Goal: Information Seeking & Learning: Learn about a topic

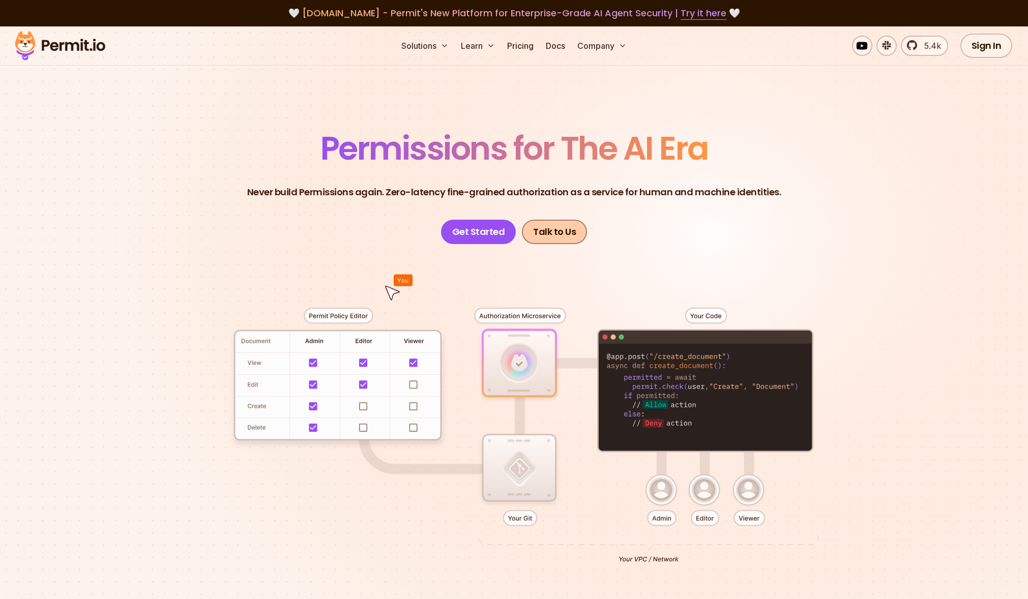
click at [550, 229] on link "Talk to Us" at bounding box center [554, 232] width 65 height 24
click at [467, 233] on link "Get Started" at bounding box center [478, 232] width 75 height 24
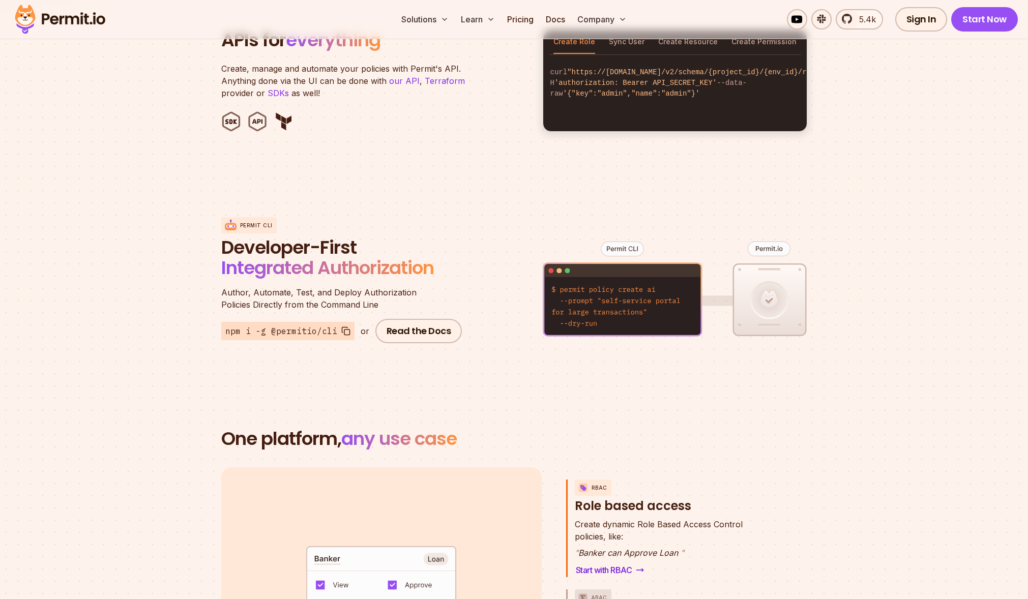
scroll to position [1303, 0]
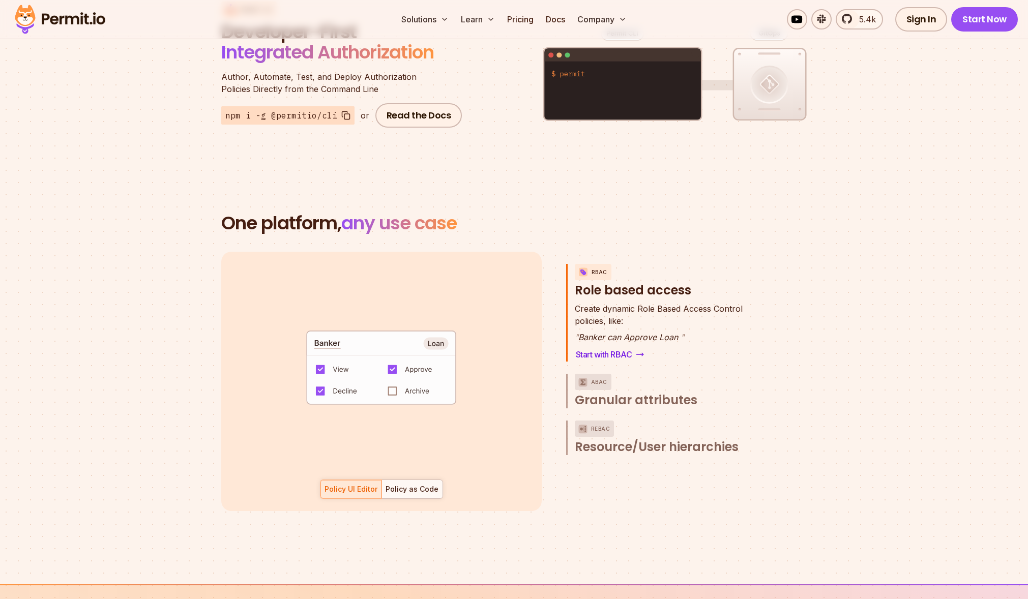
click at [986, 5] on div "Solutions Learn Pricing Docs Company 5.4k Sign In Start Now" at bounding box center [514, 19] width 1028 height 39
click at [983, 13] on link "Start Now" at bounding box center [984, 19] width 67 height 24
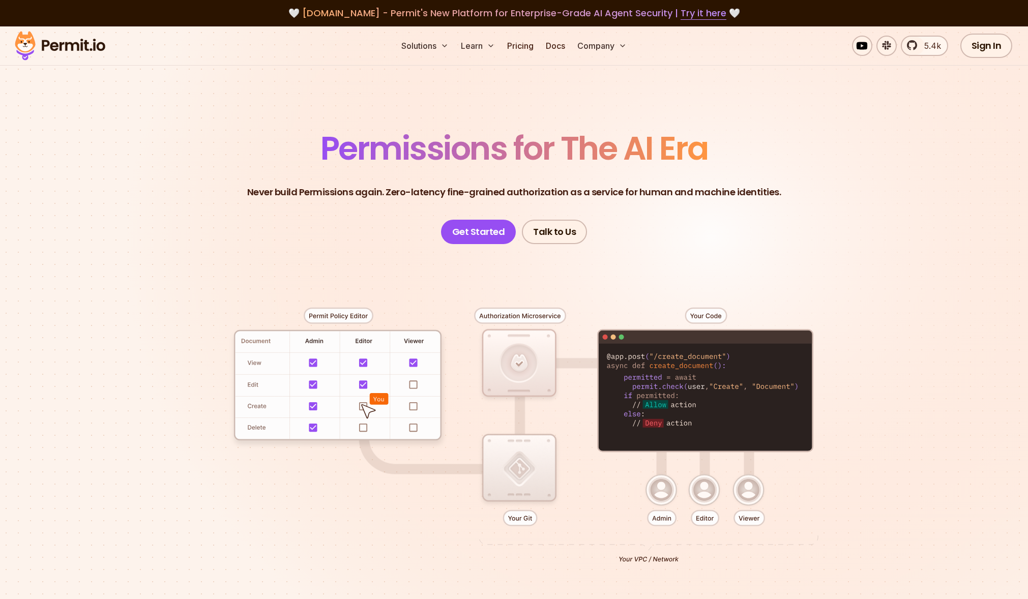
click at [537, 108] on section "Permissions for The AI Era Never build Permissions again. Zero-latency fine-gra…" at bounding box center [514, 361] width 1028 height 671
click at [86, 42] on img at bounding box center [60, 45] width 100 height 35
click at [468, 227] on link "Get Started" at bounding box center [478, 232] width 75 height 24
drag, startPoint x: 798, startPoint y: 175, endPoint x: 753, endPoint y: 170, distance: 45.1
click at [798, 175] on header "Permissions for The AI Era Never build Permissions again. Zero-latency fine-gra…" at bounding box center [514, 188] width 712 height 112
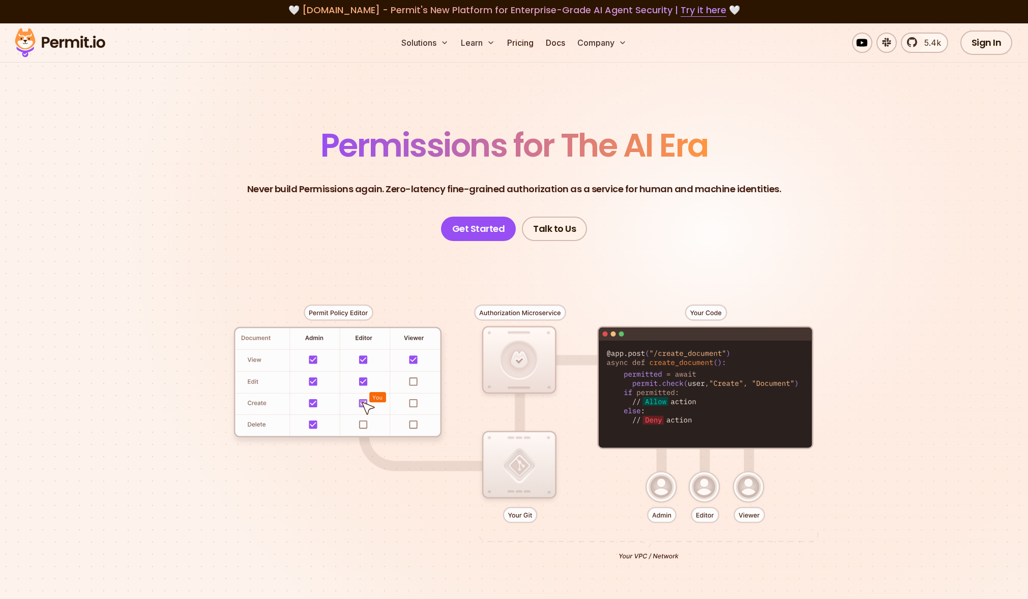
scroll to position [3, 0]
click at [666, 142] on span "Permissions for The AI Era" at bounding box center [514, 145] width 388 height 45
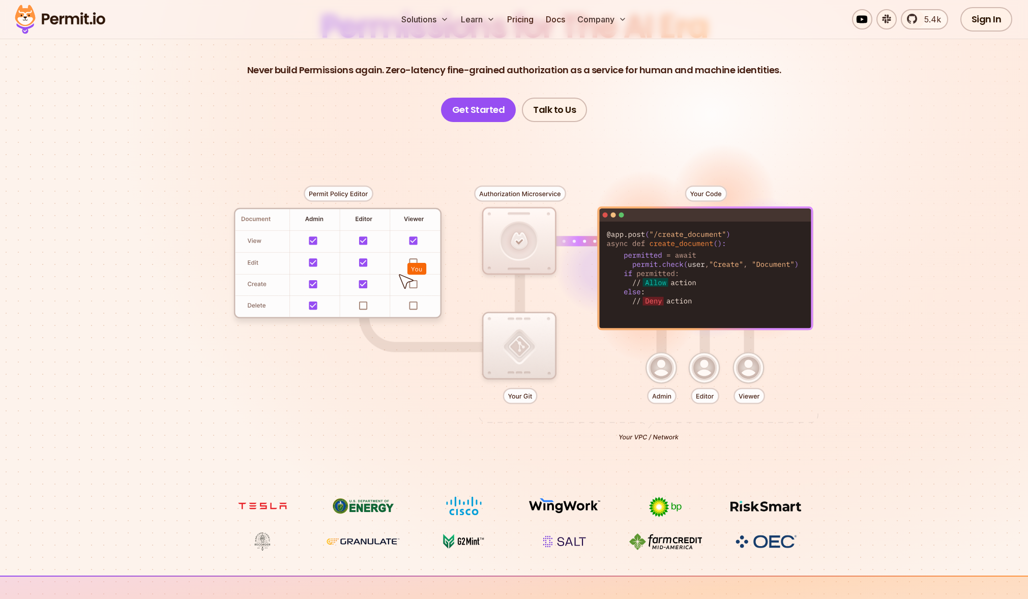
scroll to position [0, 0]
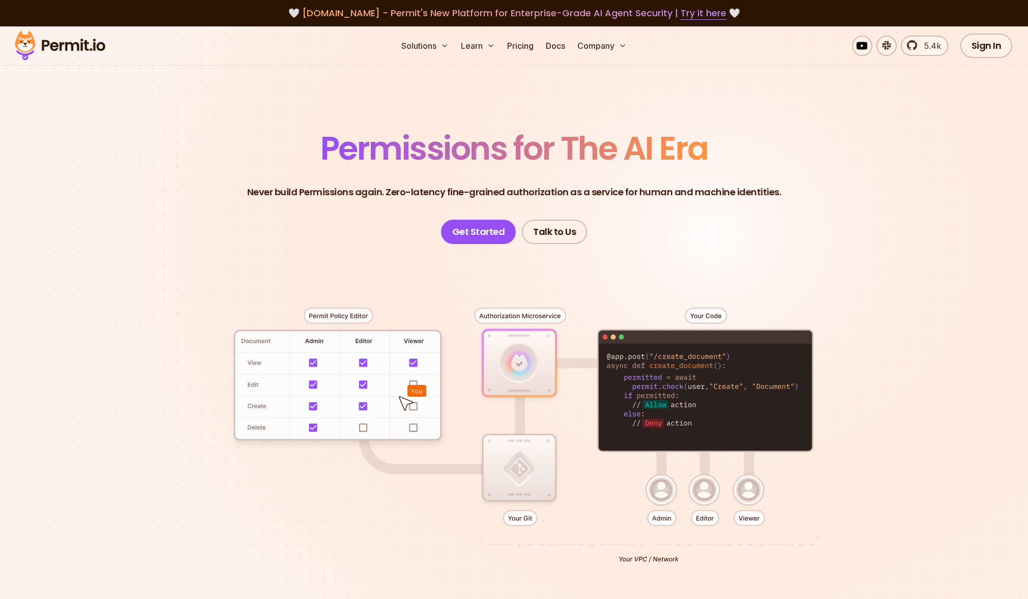
drag, startPoint x: 708, startPoint y: 315, endPoint x: 656, endPoint y: 310, distance: 52.1
click at [708, 315] on div at bounding box center [514, 431] width 712 height 374
click at [525, 45] on link "Pricing" at bounding box center [520, 46] width 35 height 20
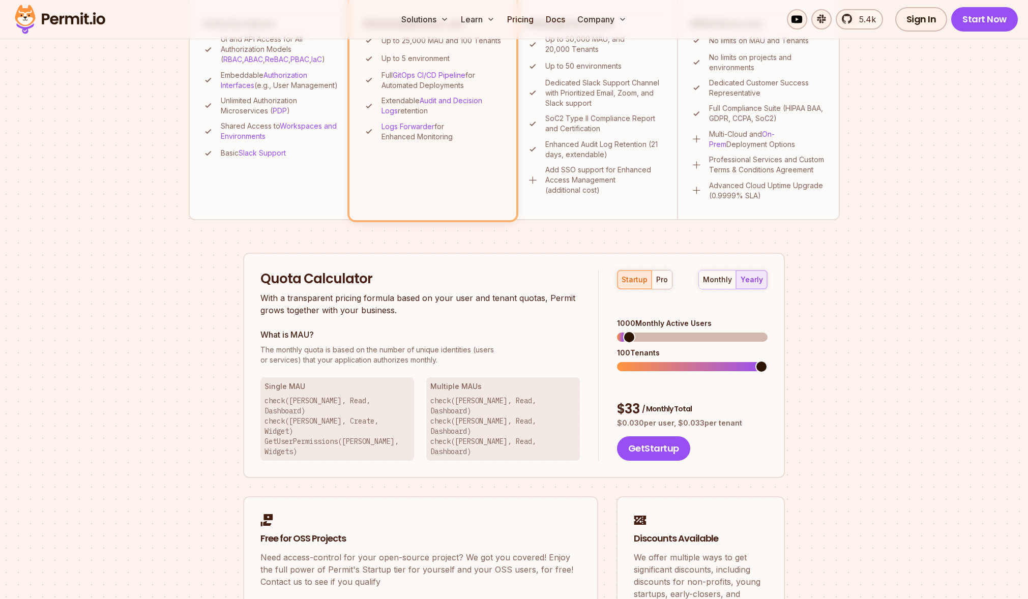
scroll to position [438, 0]
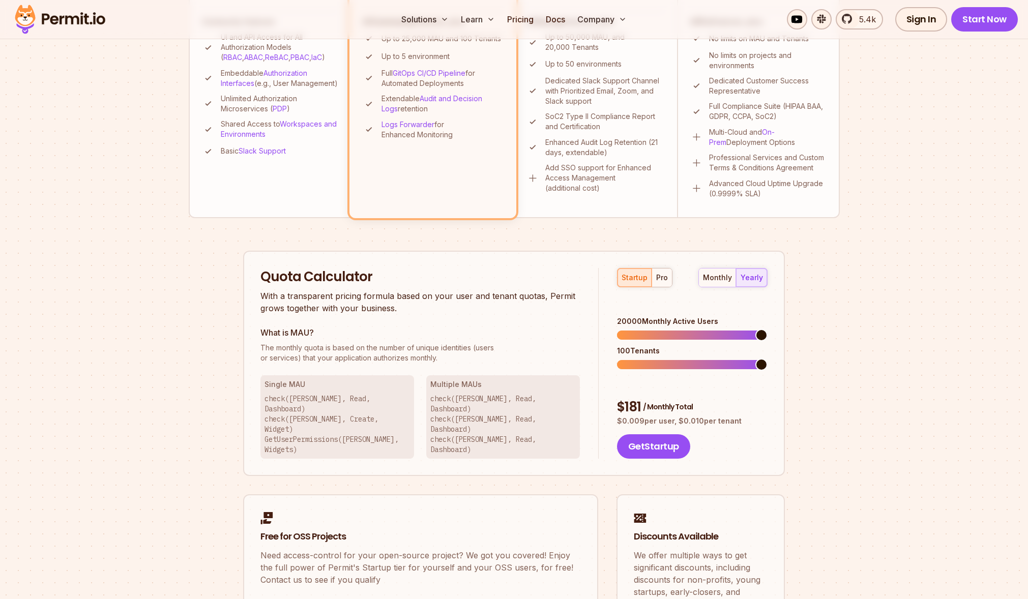
click at [768, 331] on span at bounding box center [761, 335] width 12 height 12
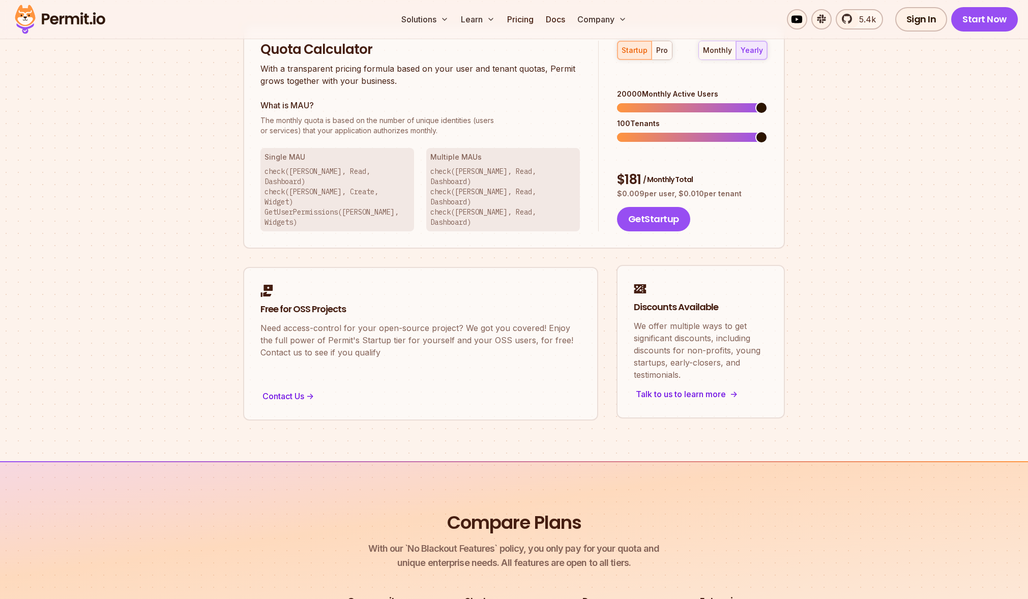
click at [680, 387] on div "Talk to us to learn more ->" at bounding box center [701, 394] width 134 height 14
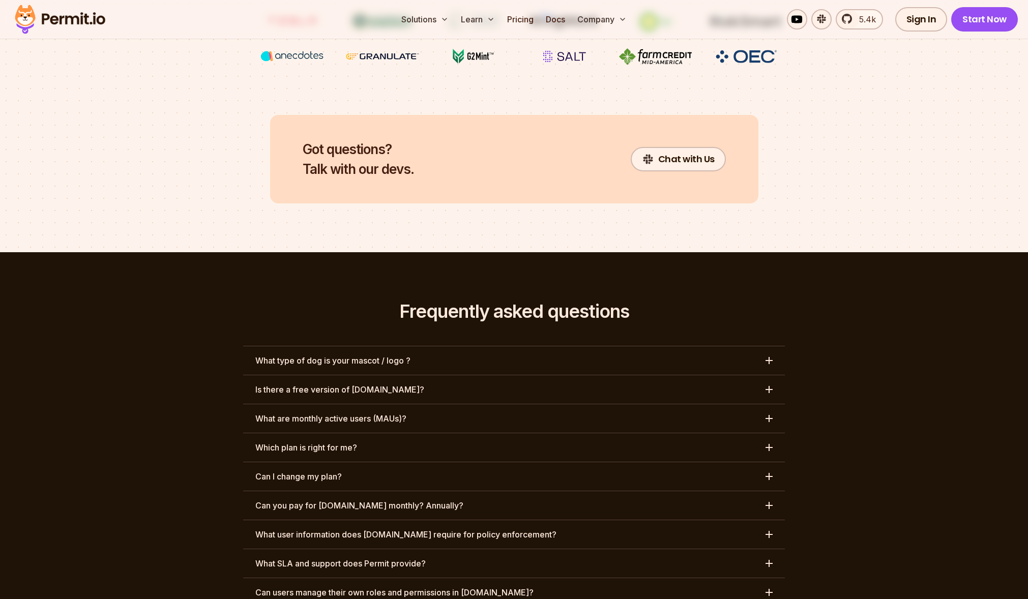
scroll to position [4460, 0]
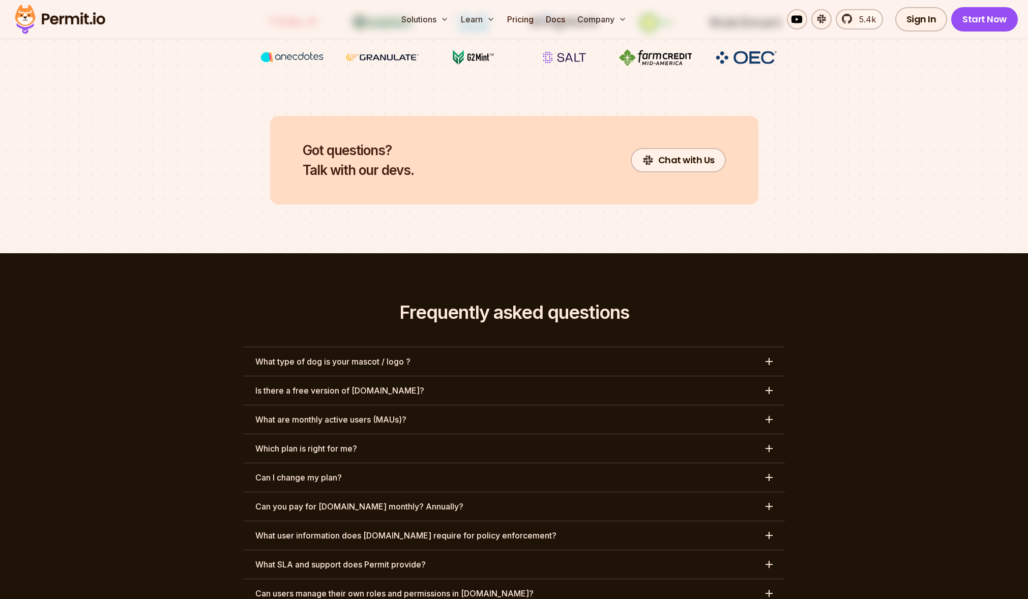
click at [362, 356] on h3 "What type of dog is your mascot / logo ?" at bounding box center [332, 362] width 155 height 12
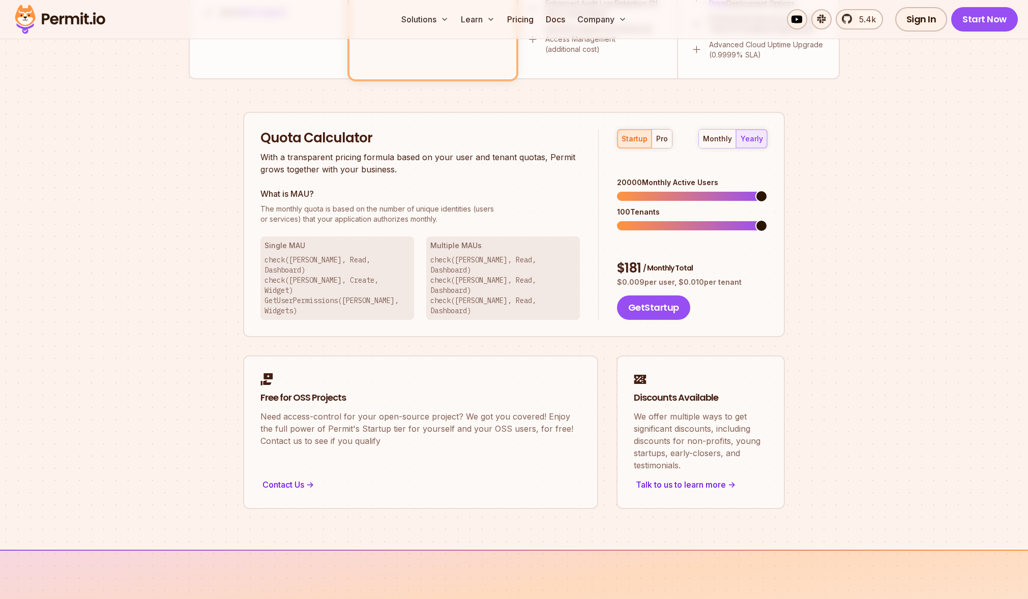
scroll to position [0, 0]
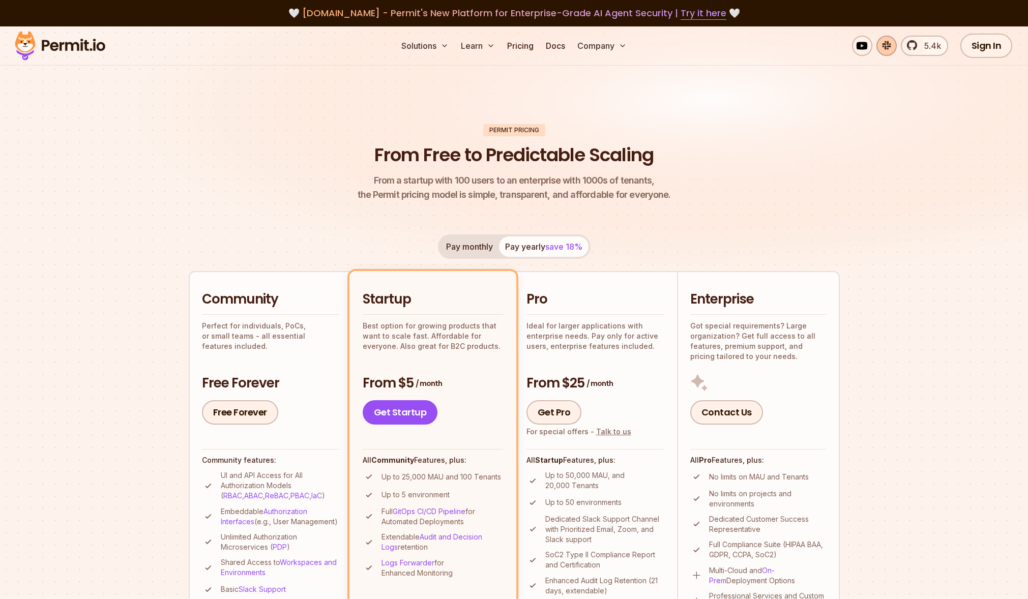
click at [890, 44] on link at bounding box center [886, 46] width 20 height 20
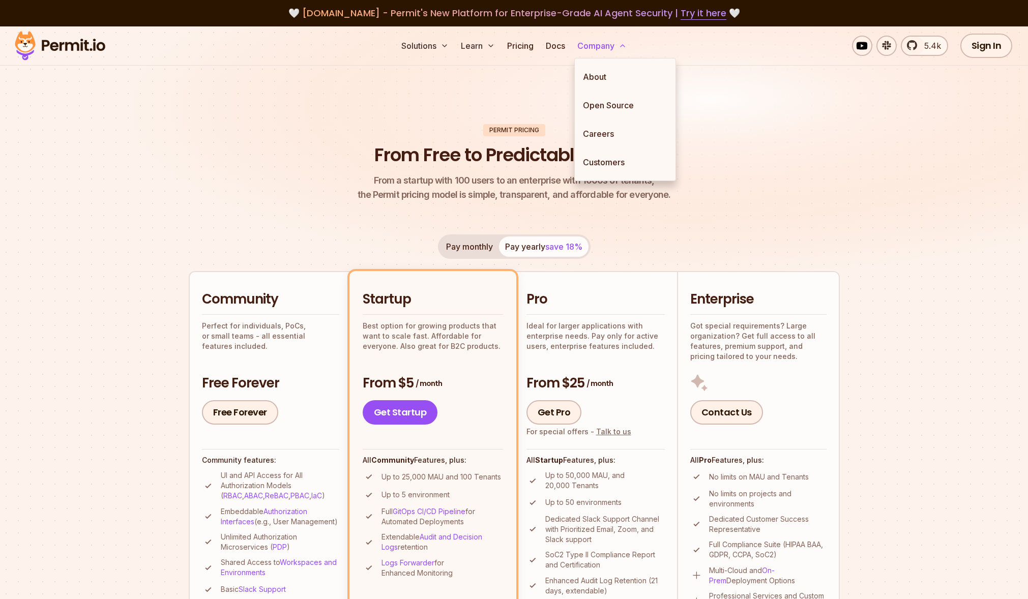
click at [618, 46] on button "Company" at bounding box center [601, 46] width 57 height 20
drag, startPoint x: 716, startPoint y: 134, endPoint x: 684, endPoint y: 137, distance: 31.6
click at [711, 135] on header "Permit Pricing From Free to Predictable Scaling From a startup with 100 users t…" at bounding box center [514, 163] width 651 height 78
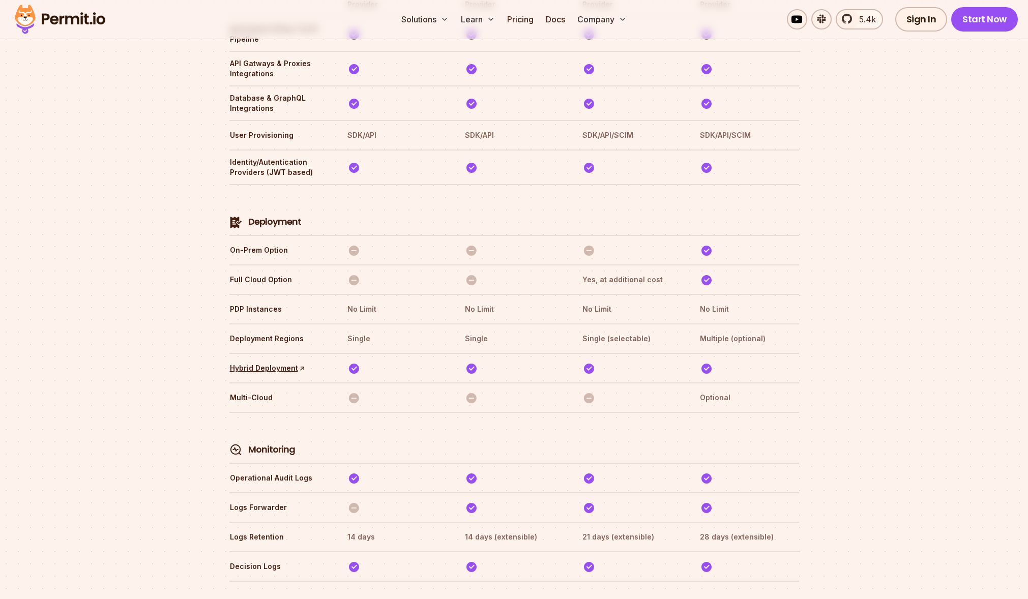
scroll to position [2080, 0]
